Goal: Check status: Check status

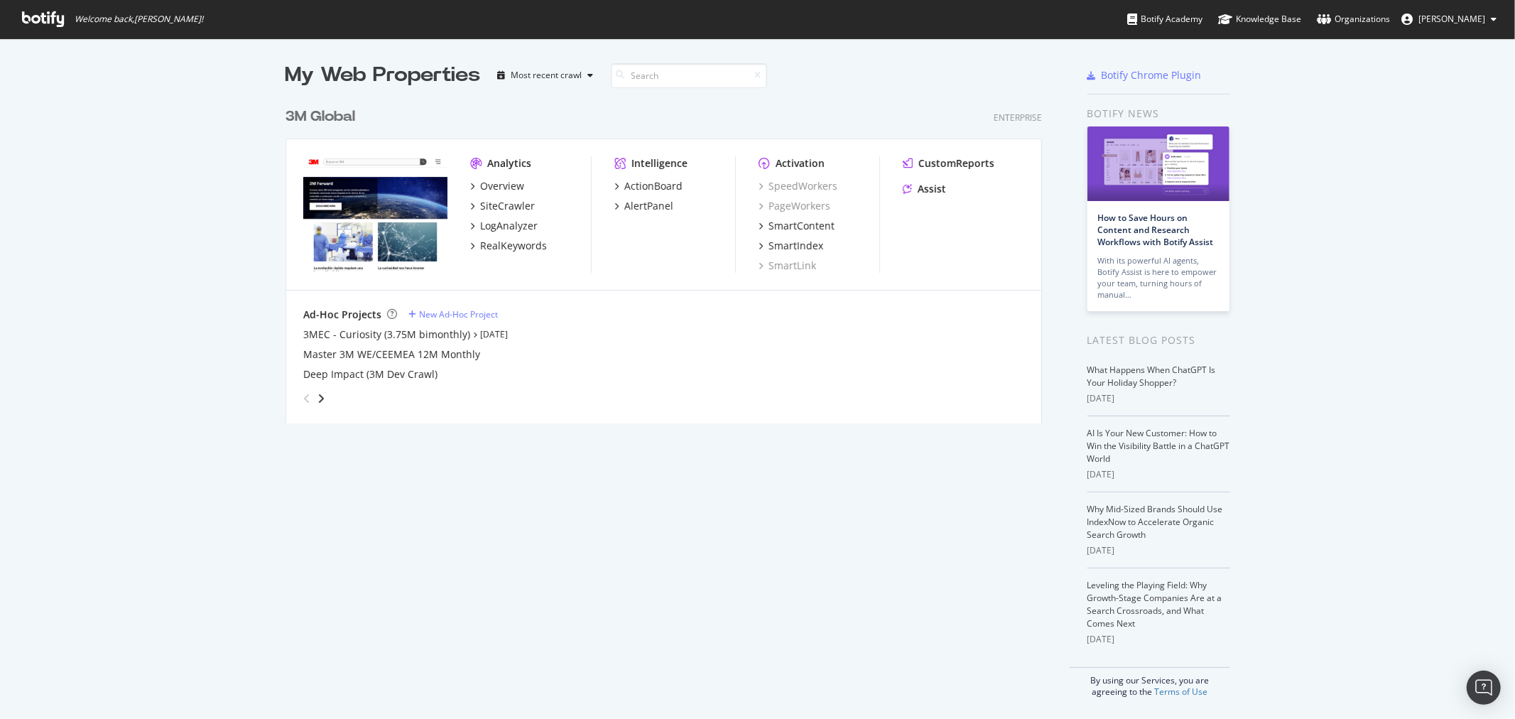
scroll to position [707, 1491]
click at [1155, 222] on link "How to Save Hours on Content and Research Workflows with Botify Assist" at bounding box center [1156, 230] width 116 height 36
click at [317, 112] on div "3M Global" at bounding box center [320, 117] width 70 height 21
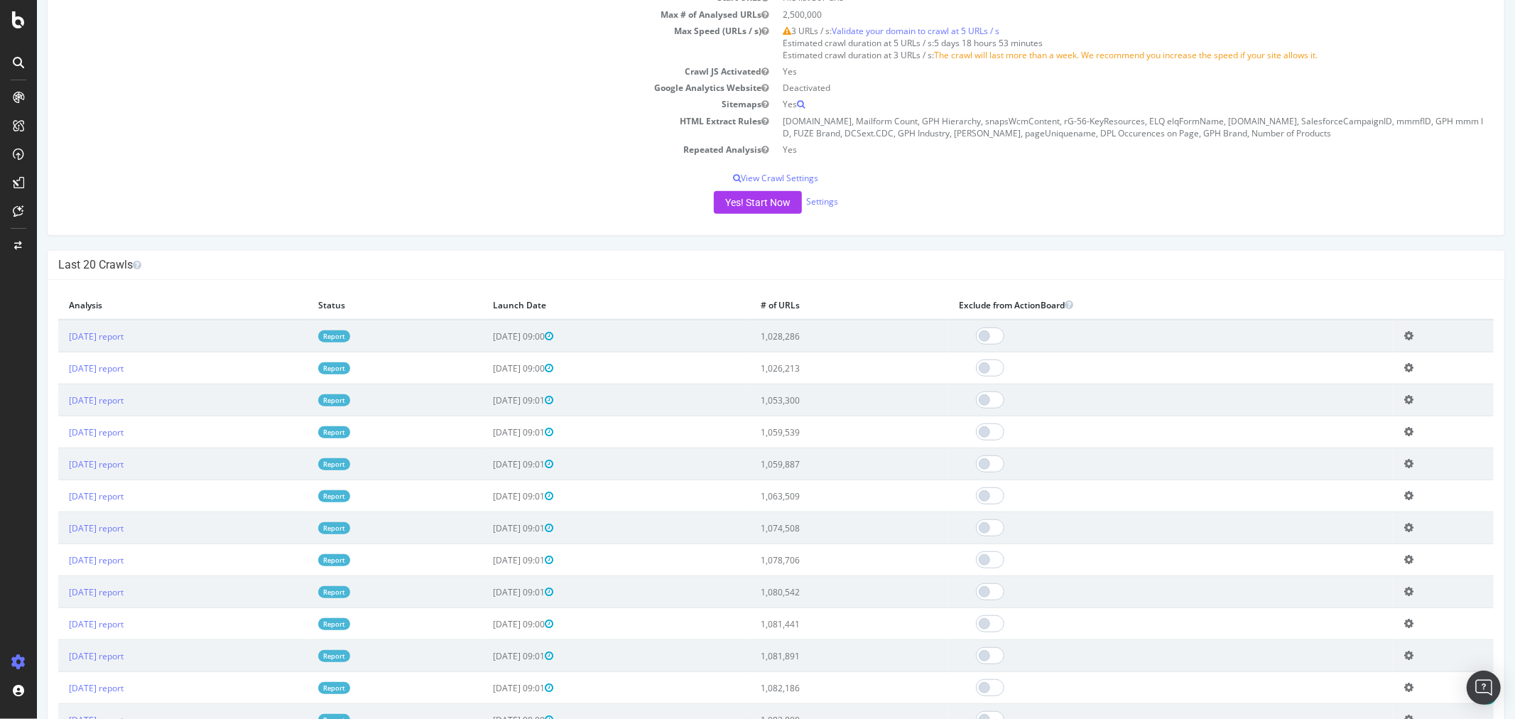
scroll to position [710, 0]
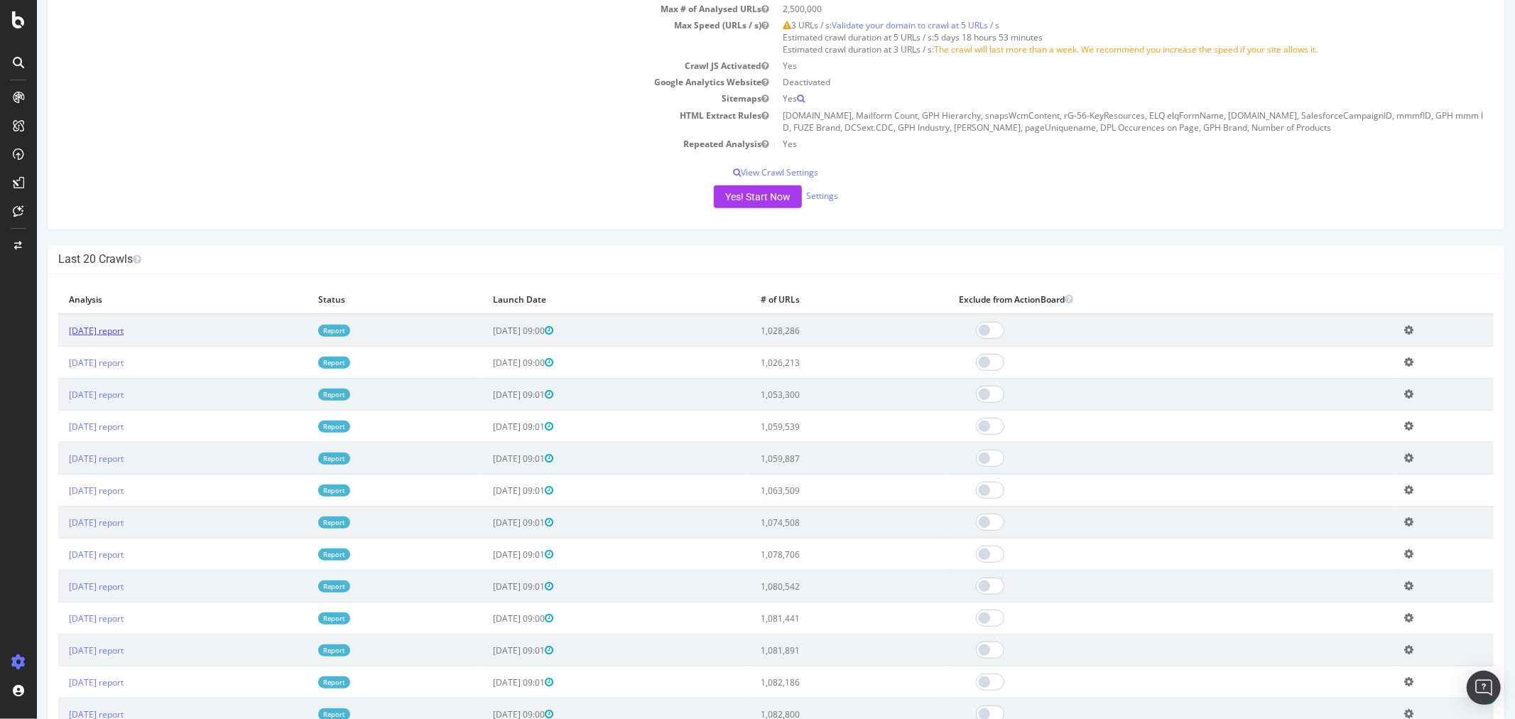
click at [123, 331] on link "[DATE] report" at bounding box center [95, 331] width 55 height 12
